Goal: Find specific page/section: Find specific page/section

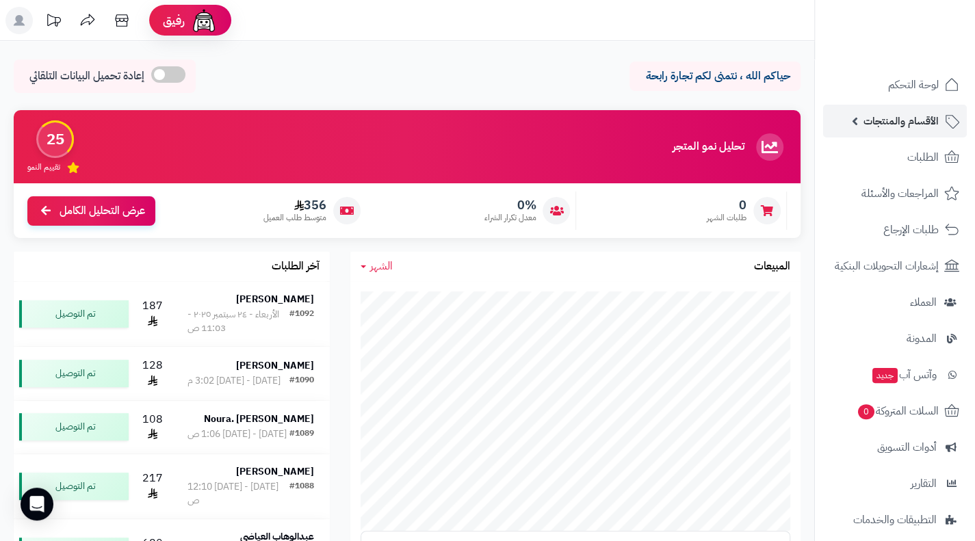
click at [903, 109] on link "الأقسام والمنتجات" at bounding box center [895, 121] width 144 height 33
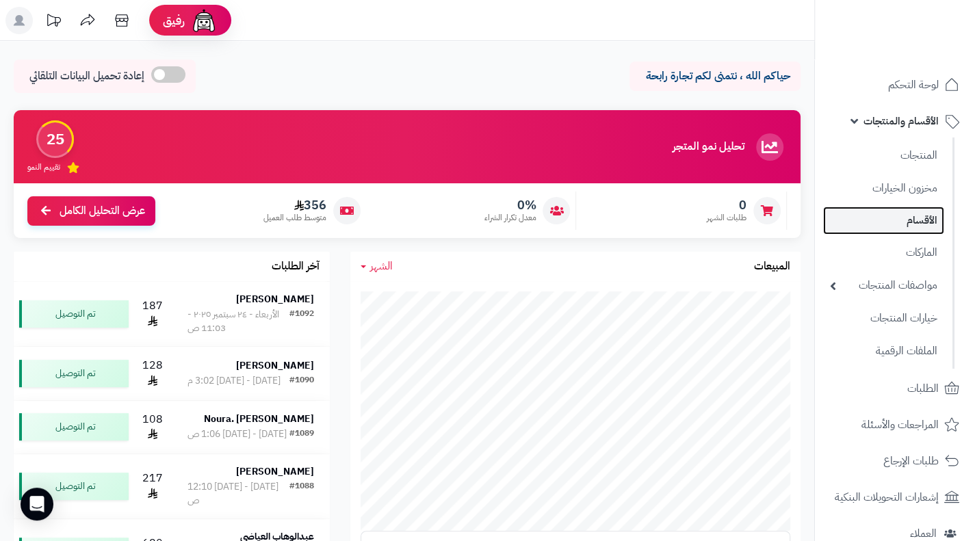
click at [904, 229] on link "الأقسام" at bounding box center [883, 221] width 121 height 28
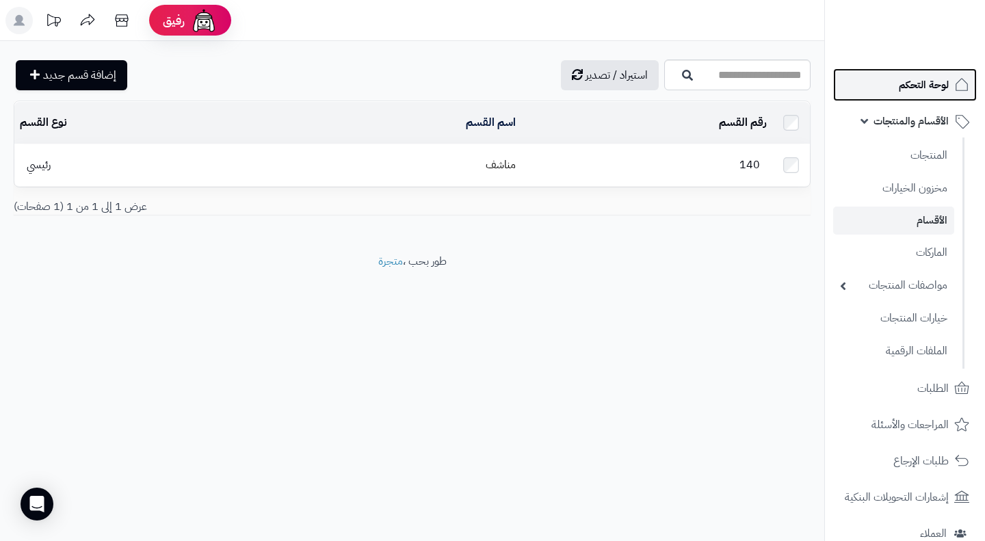
click at [928, 95] on link "لوحة التحكم" at bounding box center [905, 84] width 144 height 33
